Goal: Task Accomplishment & Management: Use online tool/utility

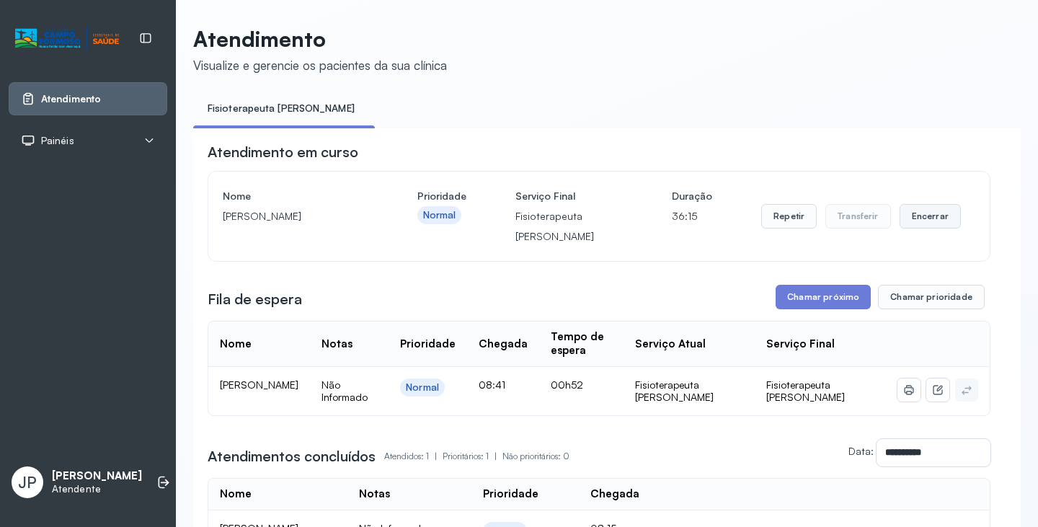
click at [923, 216] on button "Encerrar" at bounding box center [930, 216] width 61 height 25
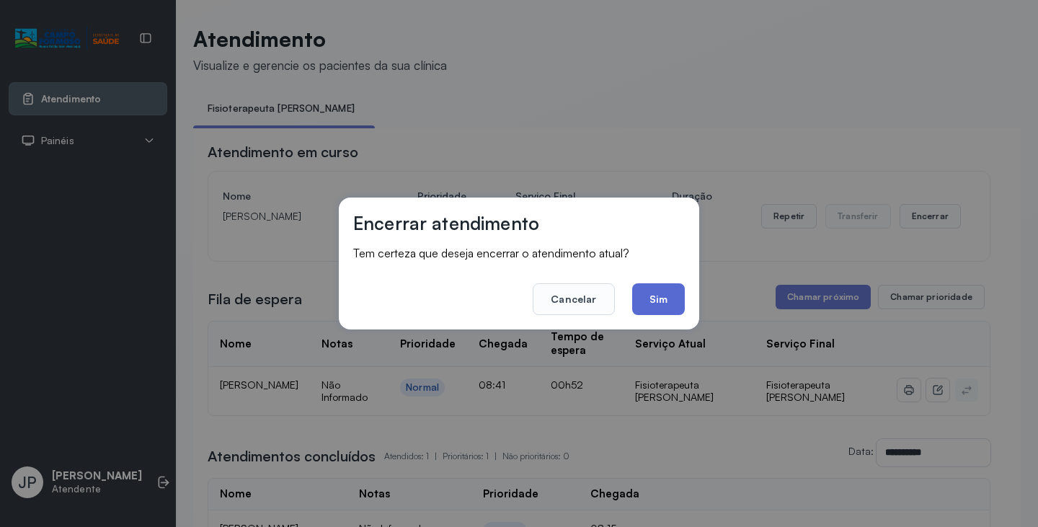
click at [673, 296] on button "Sim" at bounding box center [658, 299] width 53 height 32
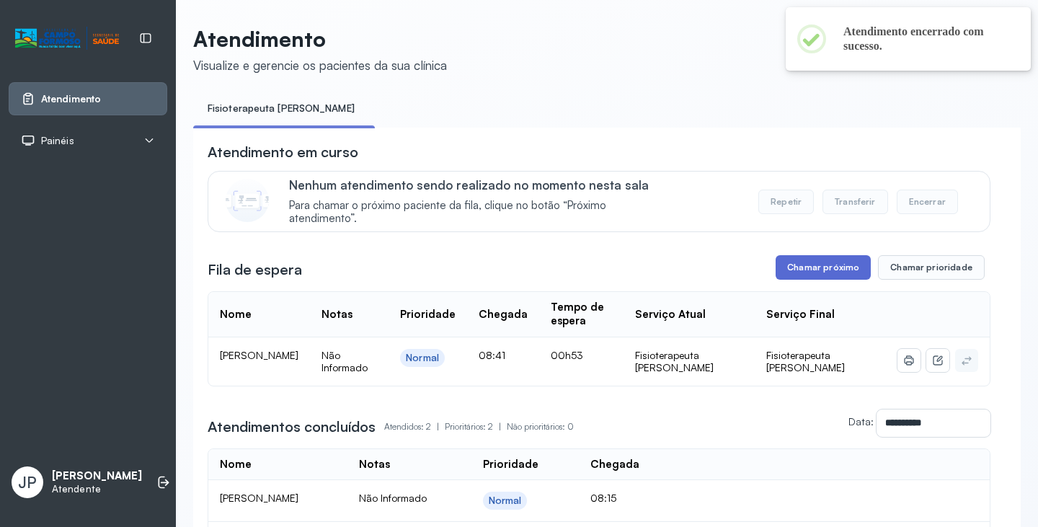
click at [818, 280] on button "Chamar próximo" at bounding box center [823, 267] width 95 height 25
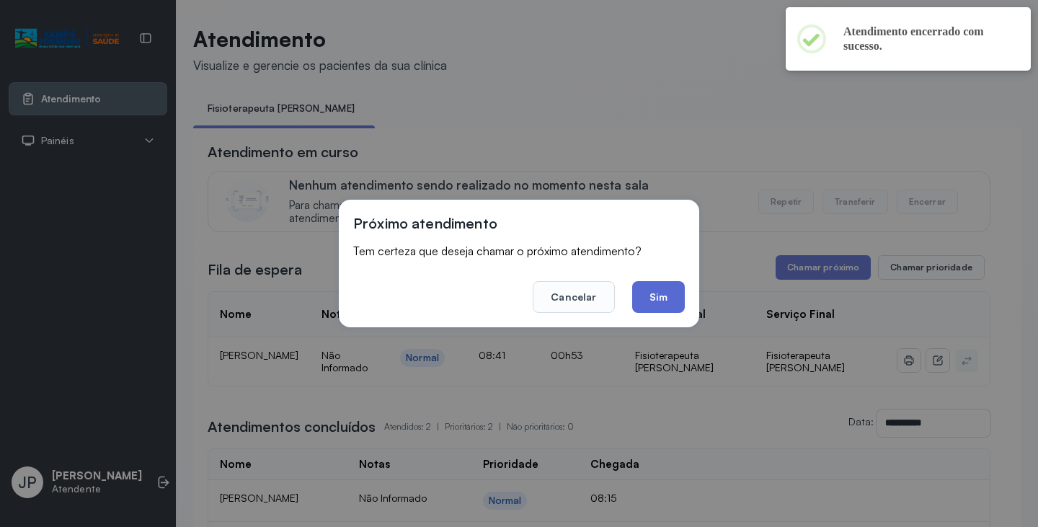
click at [652, 312] on button "Sim" at bounding box center [658, 297] width 53 height 32
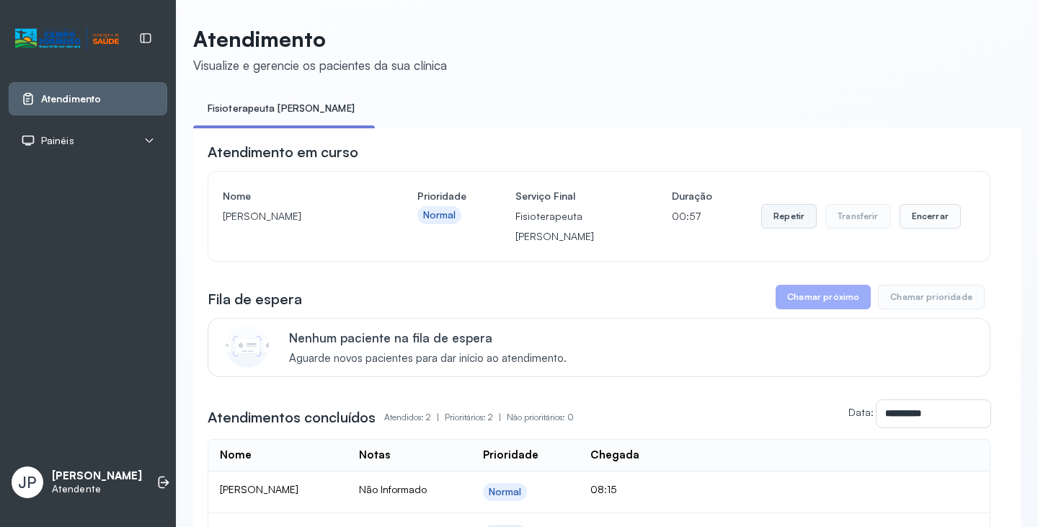
click at [795, 215] on button "Repetir" at bounding box center [789, 216] width 56 height 25
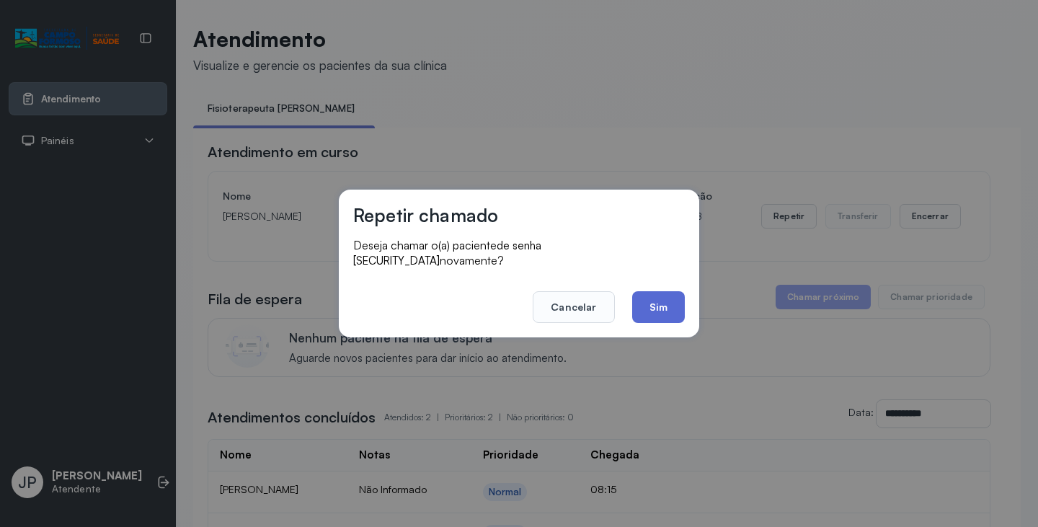
click at [675, 291] on button "Sim" at bounding box center [658, 307] width 53 height 32
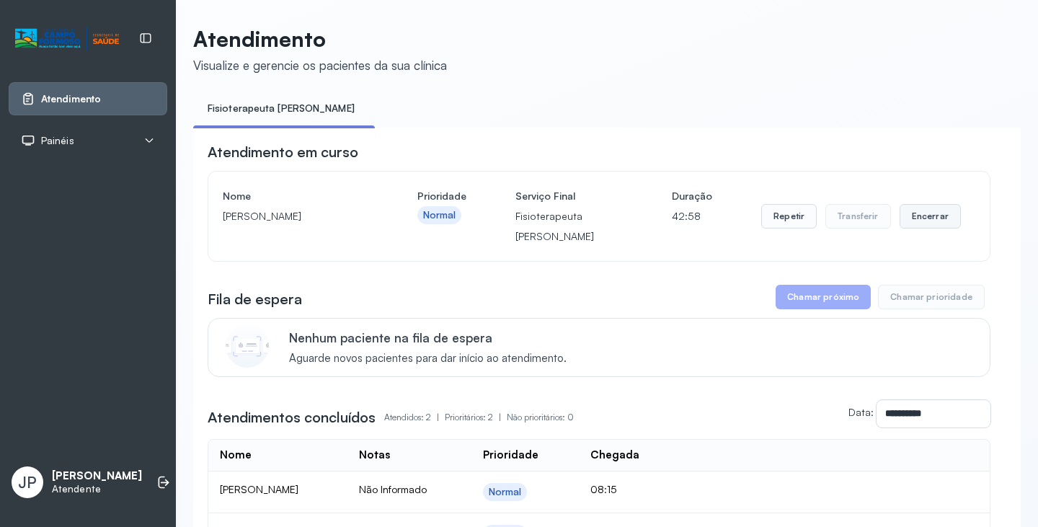
click at [900, 210] on button "Encerrar" at bounding box center [930, 216] width 61 height 25
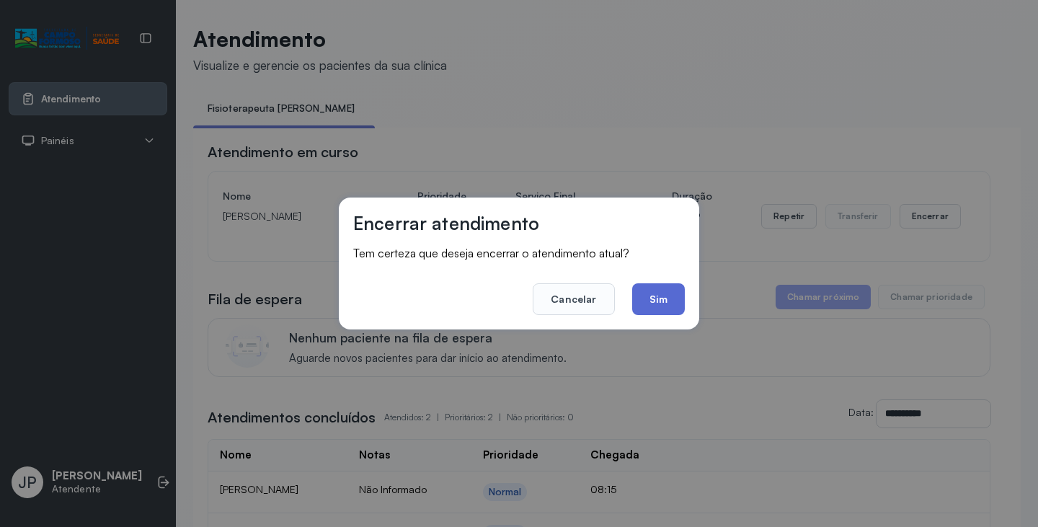
click at [655, 296] on button "Sim" at bounding box center [658, 299] width 53 height 32
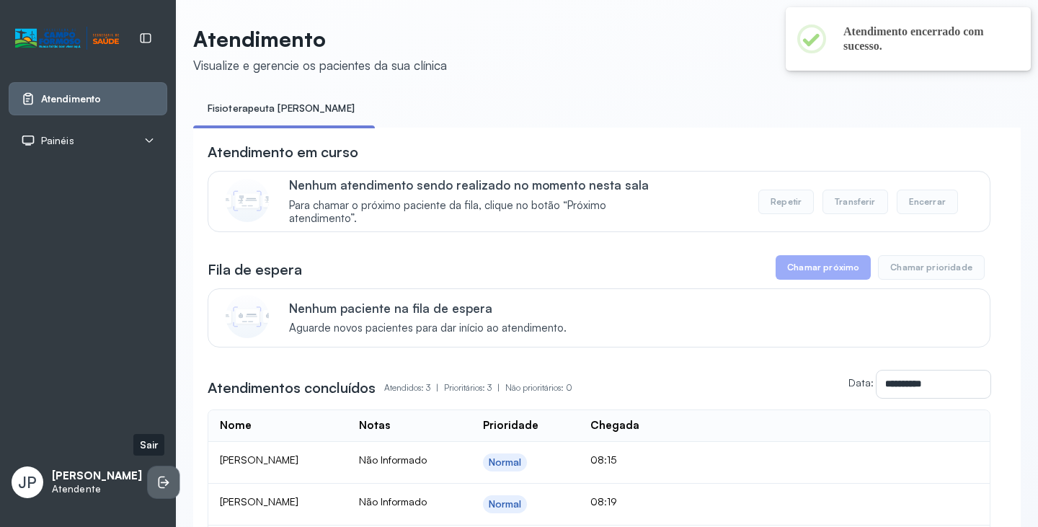
click at [156, 475] on icon at bounding box center [163, 482] width 14 height 14
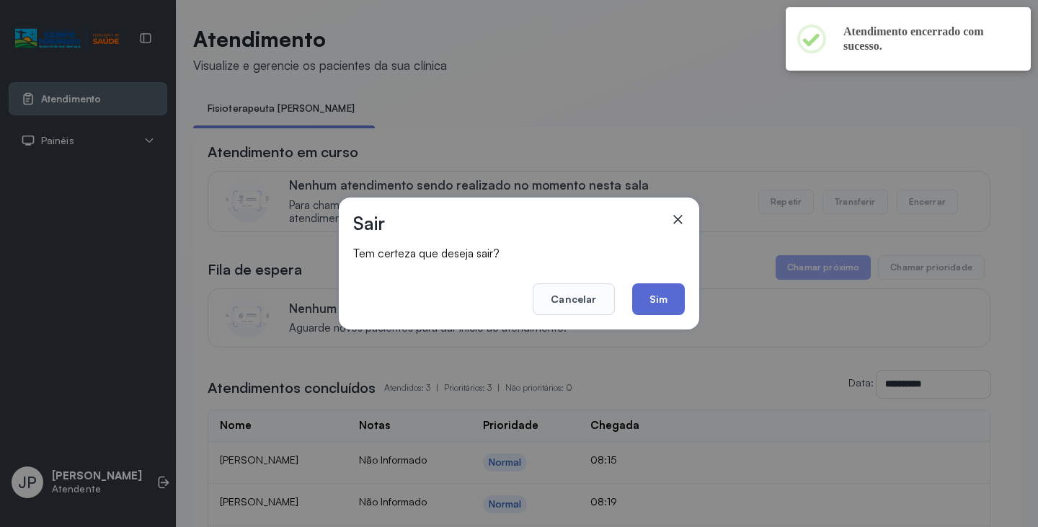
click at [663, 291] on button "Sim" at bounding box center [658, 299] width 53 height 32
